Goal: Information Seeking & Learning: Check status

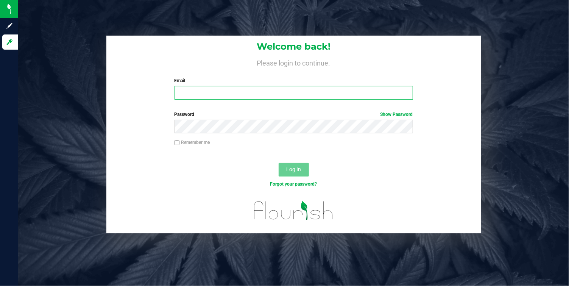
type input "[EMAIL_ADDRESS][DOMAIN_NAME]"
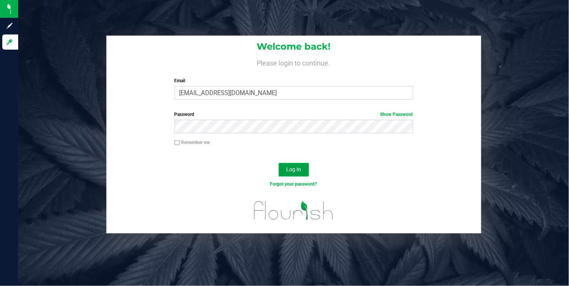
click at [289, 171] on span "Log In" at bounding box center [293, 169] width 15 height 6
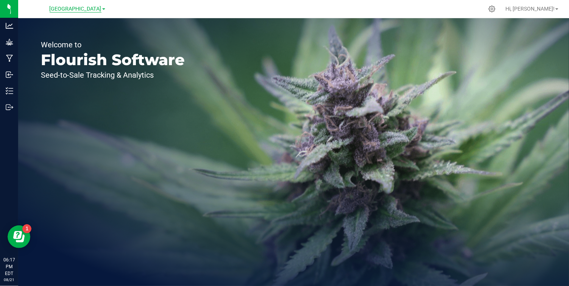
click at [101, 8] on span "[GEOGRAPHIC_DATA]" at bounding box center [76, 9] width 52 height 7
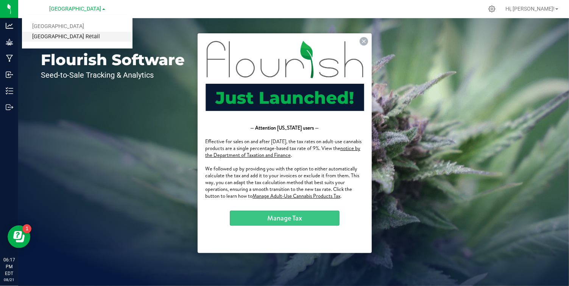
click at [79, 35] on link "[GEOGRAPHIC_DATA] Retail" at bounding box center [77, 37] width 111 height 10
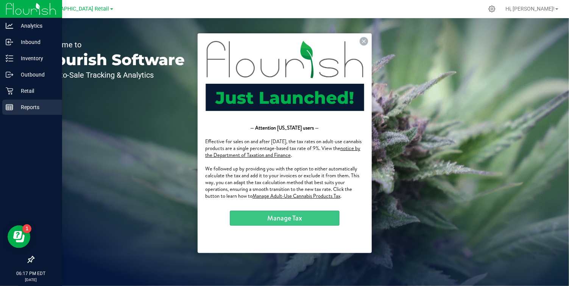
click at [8, 106] on line at bounding box center [9, 106] width 7 height 0
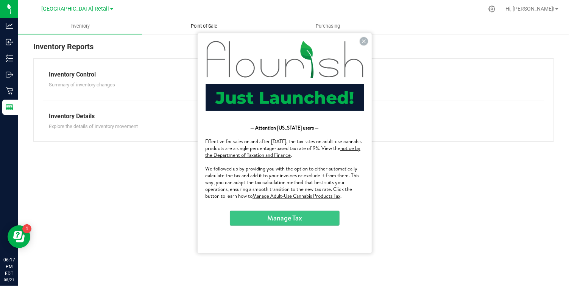
click at [201, 23] on span "Point of Sale" at bounding box center [204, 26] width 47 height 7
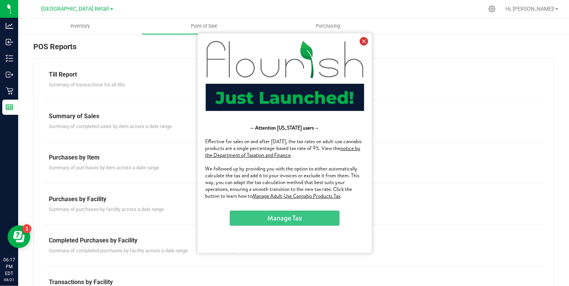
click at [363, 39] on icon at bounding box center [363, 41] width 8 height 8
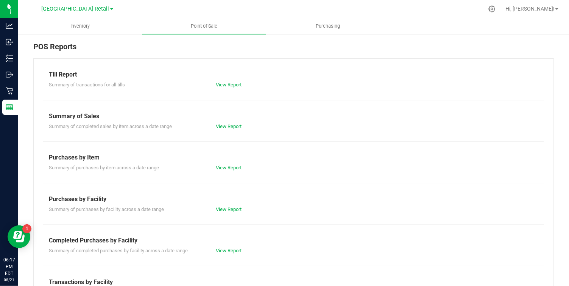
click at [228, 81] on div "View Report" at bounding box center [293, 85] width 167 height 8
click at [230, 85] on link "View Report" at bounding box center [229, 85] width 26 height 6
